Goal: Information Seeking & Learning: Find specific page/section

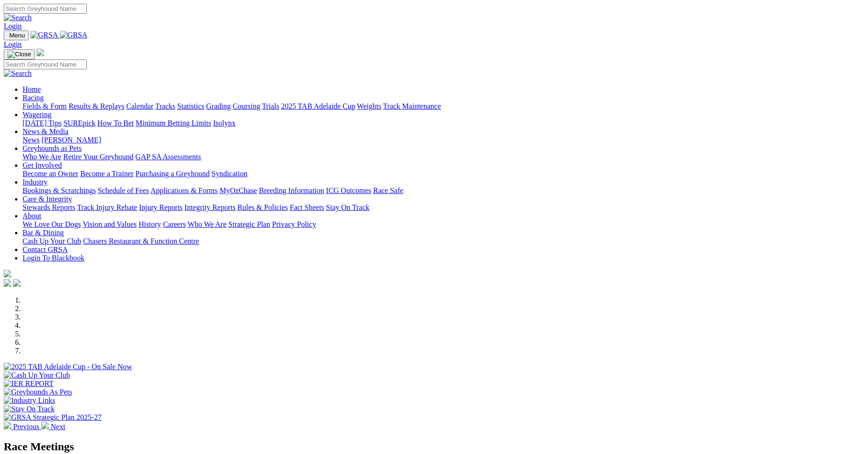
click at [235, 203] on link "Integrity Reports" at bounding box center [209, 207] width 51 height 8
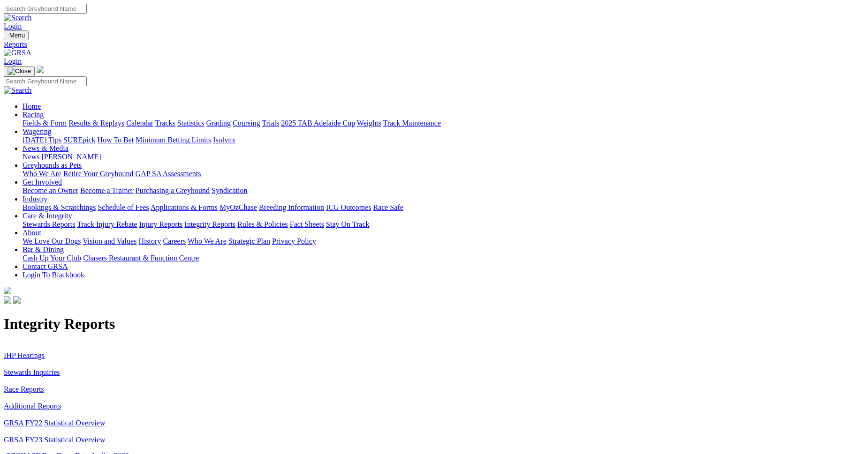
click at [60, 368] on link "Stewards Inquiries" at bounding box center [32, 372] width 56 height 8
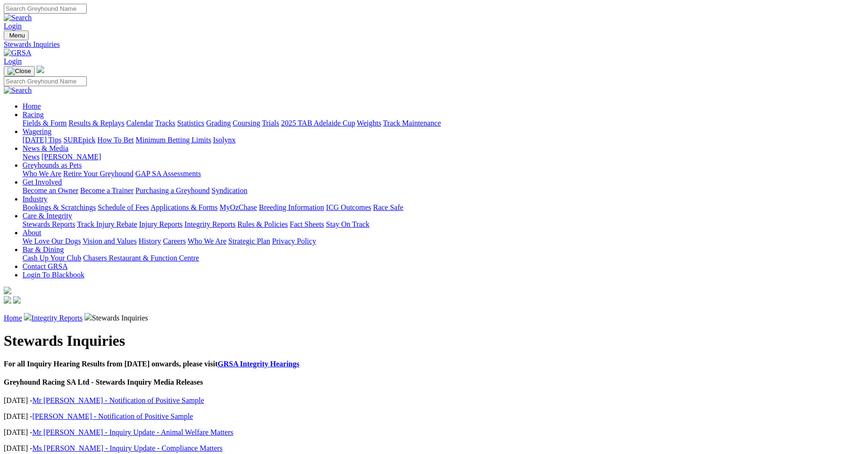
click at [83, 314] on link "Integrity Reports" at bounding box center [56, 318] width 51 height 8
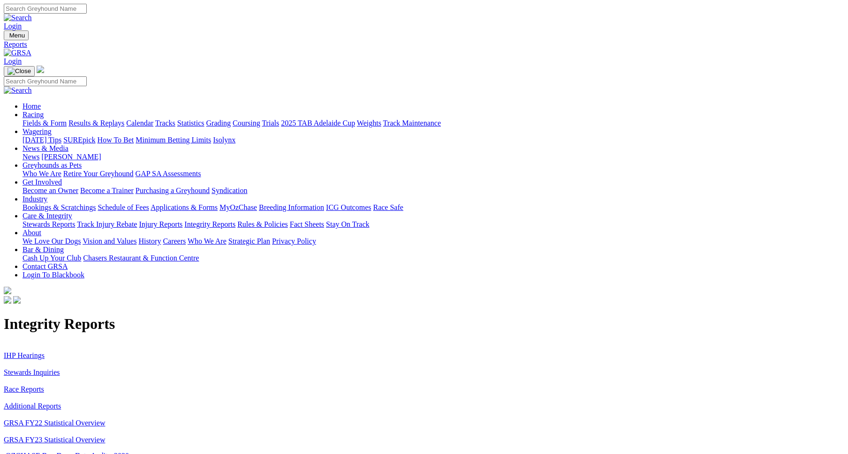
click at [45, 352] on link "IHP Hearings" at bounding box center [24, 356] width 41 height 8
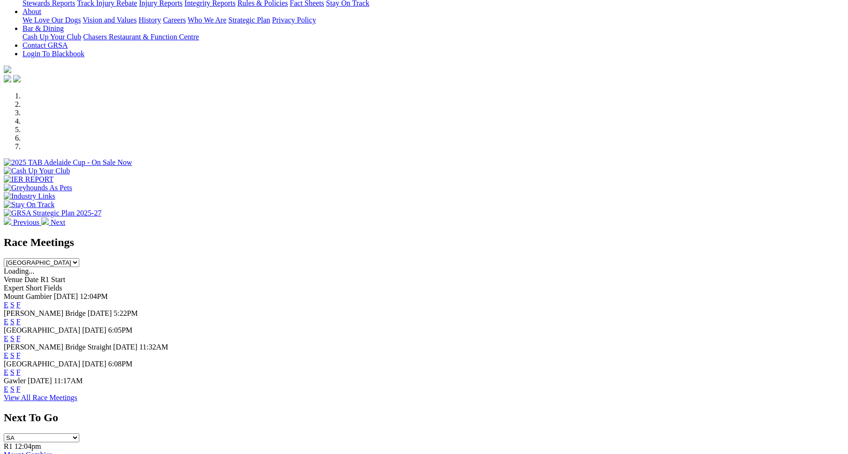
scroll to position [204, 0]
